Goal: Task Accomplishment & Management: Manage account settings

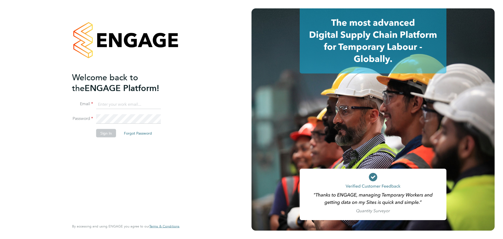
type input "nraso@v7recruitment.com"
click at [113, 127] on li "Password" at bounding box center [123, 121] width 102 height 15
click at [108, 131] on button "Sign In" at bounding box center [106, 133] width 20 height 8
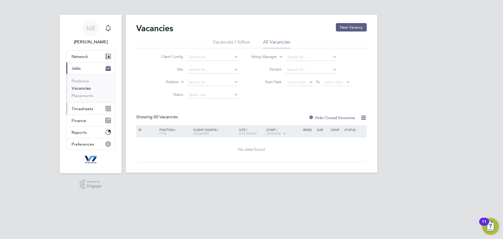
click at [79, 109] on span "Timesheets" at bounding box center [83, 108] width 22 height 5
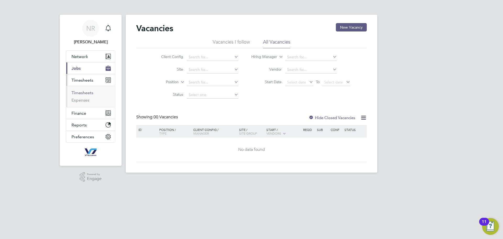
click at [85, 93] on link "Timesheets" at bounding box center [83, 92] width 22 height 5
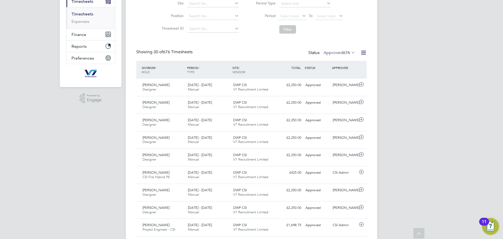
click at [340, 53] on label "Approved 676" at bounding box center [339, 52] width 32 height 5
click at [236, 56] on div "Showing 30 of 676 Timesheets Status Approved 676" at bounding box center [251, 55] width 230 height 12
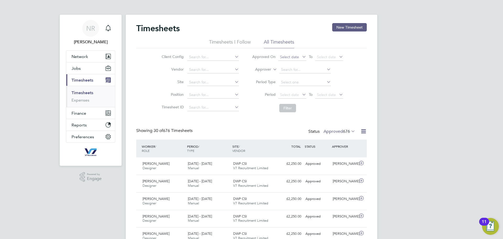
click at [296, 59] on span "Select date" at bounding box center [292, 57] width 28 height 7
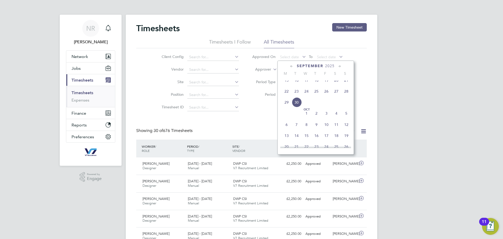
click at [285, 95] on span "22" at bounding box center [287, 91] width 10 height 10
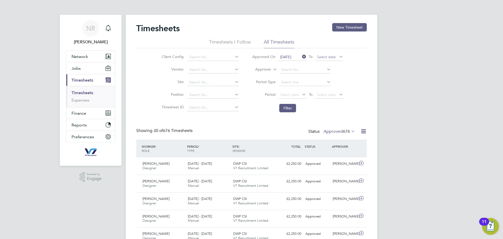
click at [330, 56] on span "Select date" at bounding box center [326, 56] width 19 height 5
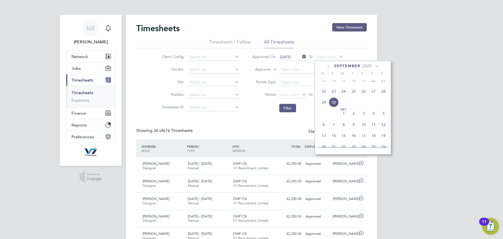
click at [384, 93] on span "28" at bounding box center [383, 91] width 10 height 10
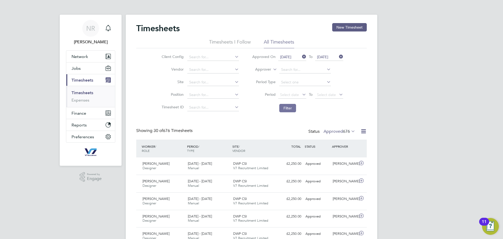
click at [284, 107] on button "Filter" at bounding box center [287, 108] width 17 height 8
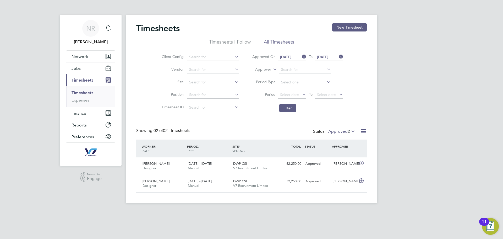
click at [342, 131] on label "Approved 2" at bounding box center [341, 131] width 27 height 5
click at [410, 155] on div "NR [PERSON_NAME] Notifications Applications: Network Team Members Businesses Si…" at bounding box center [251, 105] width 503 height 211
click at [301, 57] on icon at bounding box center [301, 56] width 0 height 7
click at [338, 56] on icon at bounding box center [338, 56] width 0 height 7
click at [301, 92] on icon at bounding box center [301, 94] width 0 height 7
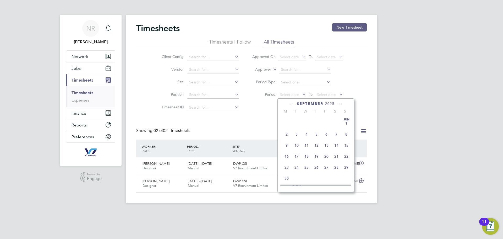
scroll to position [204, 0]
click at [288, 133] on span "22" at bounding box center [287, 129] width 10 height 10
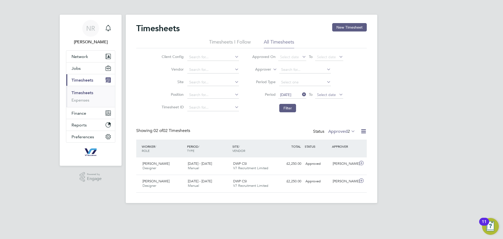
click at [334, 95] on span "Select date" at bounding box center [326, 94] width 19 height 5
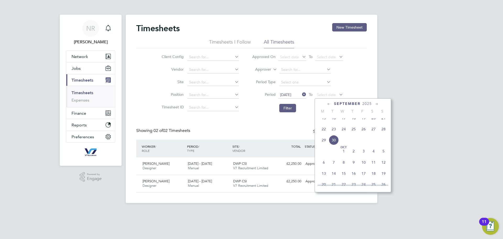
click at [384, 133] on span "28" at bounding box center [383, 129] width 10 height 10
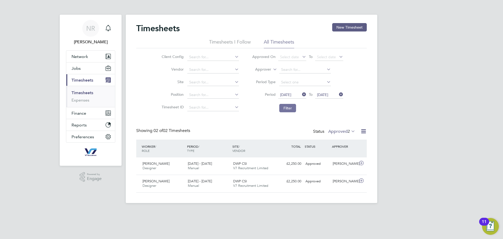
click at [288, 106] on button "Filter" at bounding box center [287, 108] width 17 height 8
click at [254, 167] on span "V7 Recruitment Limited" at bounding box center [250, 168] width 35 height 4
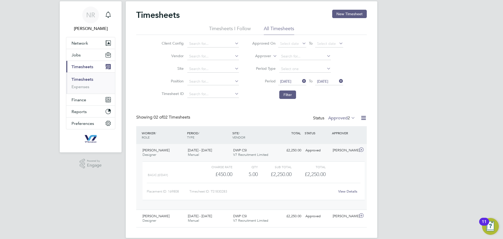
scroll to position [21, 0]
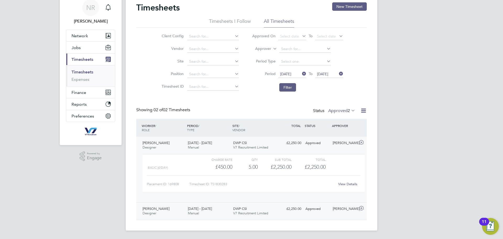
click at [280, 208] on div "£2,250.00 Approved" at bounding box center [289, 208] width 27 height 9
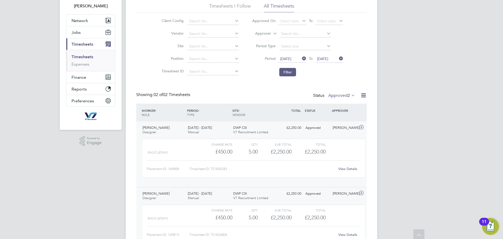
scroll to position [17, 0]
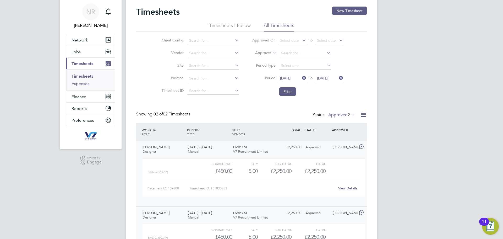
click at [81, 86] on link "Expenses" at bounding box center [81, 83] width 18 height 5
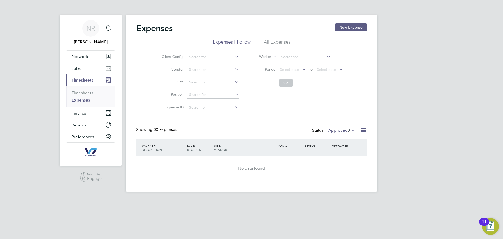
click at [274, 42] on li "All Expenses" at bounding box center [277, 43] width 27 height 9
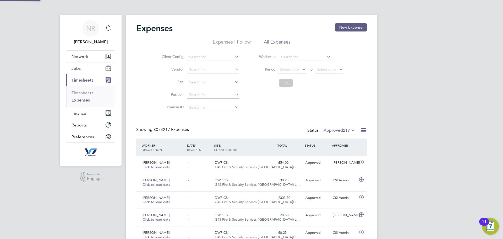
scroll to position [13, 46]
click at [288, 72] on span "Select date" at bounding box center [292, 69] width 28 height 7
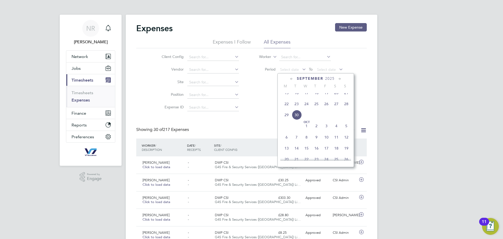
click at [287, 108] on span "22" at bounding box center [287, 104] width 10 height 10
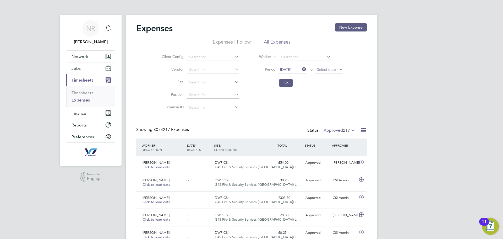
click at [326, 74] on li "Period [DATE] To Select date" at bounding box center [297, 69] width 104 height 13
click at [326, 71] on span "Select date" at bounding box center [326, 69] width 19 height 5
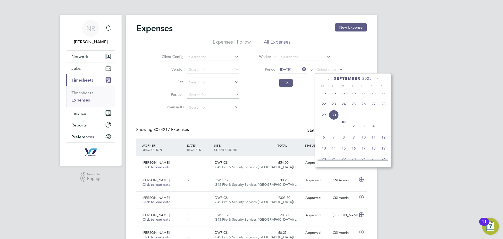
drag, startPoint x: 384, startPoint y: 109, endPoint x: 362, endPoint y: 106, distance: 22.0
click at [384, 109] on span "28" at bounding box center [383, 104] width 10 height 10
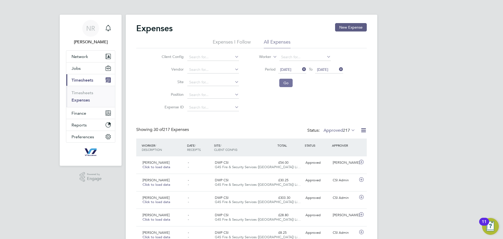
click at [282, 85] on button "Go" at bounding box center [285, 83] width 13 height 8
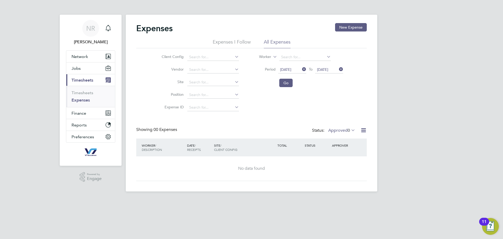
click at [342, 130] on label "Approved 0" at bounding box center [341, 130] width 27 height 5
click at [431, 113] on div "NR [PERSON_NAME] Notifications Applications: Network Team Members Businesses Si…" at bounding box center [251, 100] width 503 height 200
click at [78, 108] on button "Finance" at bounding box center [90, 113] width 49 height 12
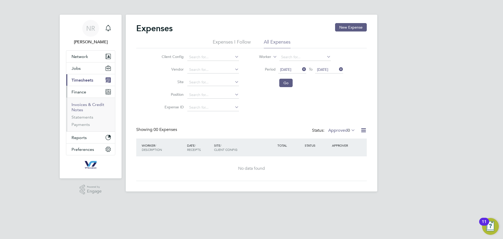
click at [85, 106] on link "Invoices & Credit Notes" at bounding box center [88, 107] width 33 height 10
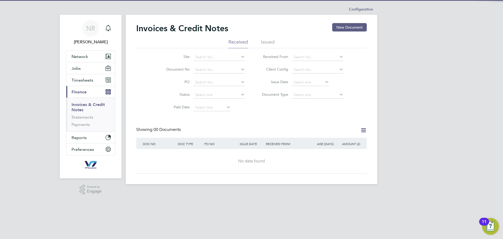
click at [269, 41] on li "Issued" at bounding box center [268, 43] width 14 height 9
